Goal: Task Accomplishment & Management: Manage account settings

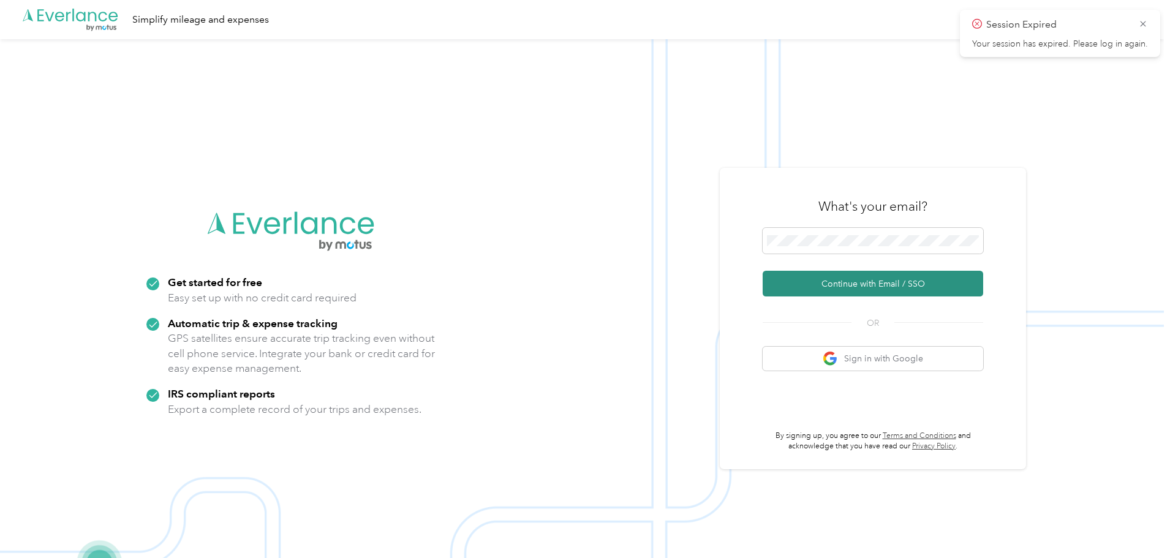
click at [929, 280] on button "Continue with Email / SSO" at bounding box center [872, 284] width 220 height 26
